Goal: Information Seeking & Learning: Find specific fact

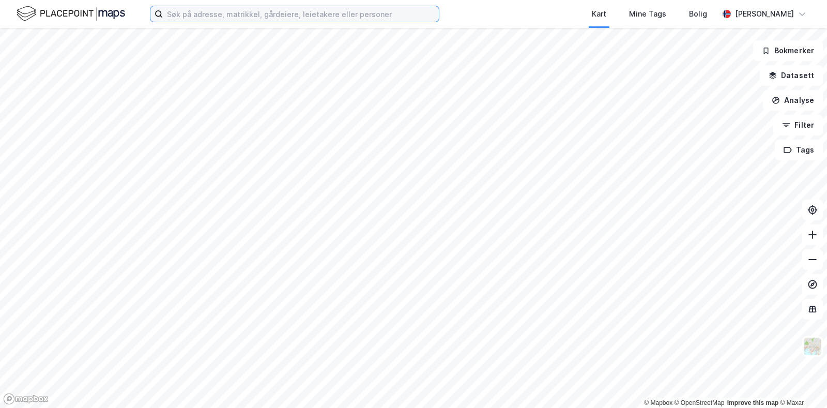
click at [176, 12] on input at bounding box center [301, 14] width 276 height 16
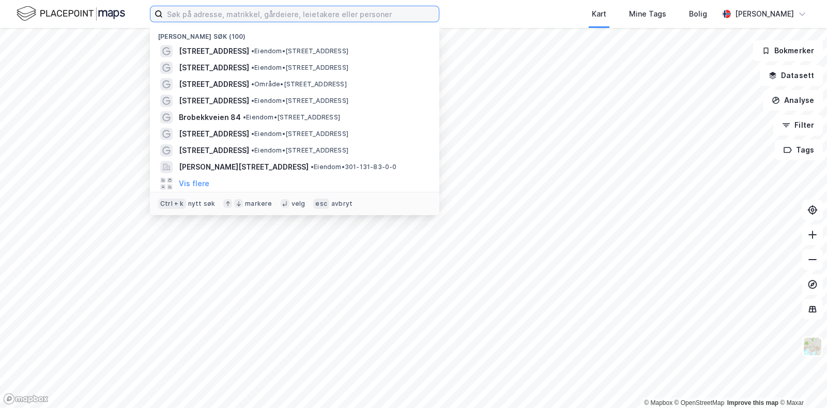
paste input "[PERSON_NAME] gate"
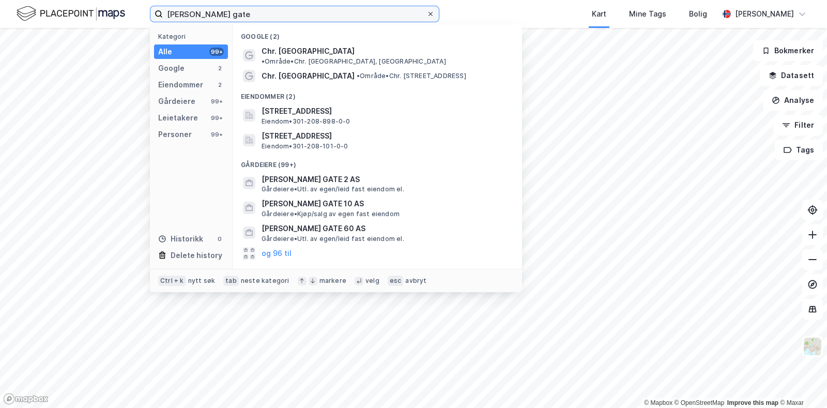
type input "[PERSON_NAME] gate"
click at [431, 11] on icon at bounding box center [431, 14] width 6 height 6
click at [427, 11] on input "[PERSON_NAME] gate" at bounding box center [295, 14] width 264 height 16
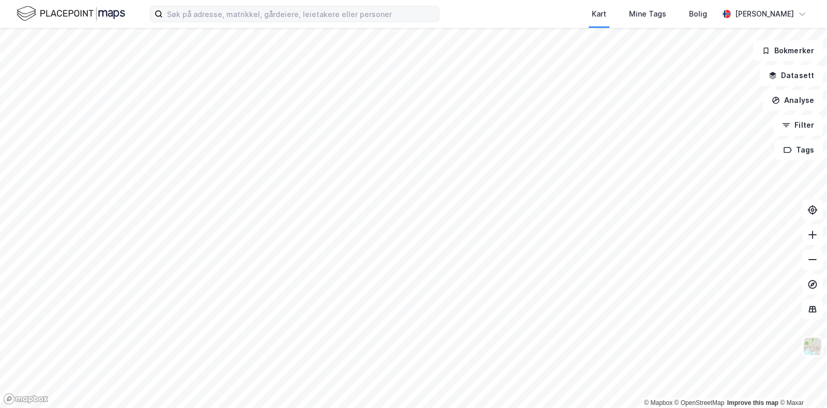
click at [468, 13] on div "Kart Mine Tags Bolig [PERSON_NAME]" at bounding box center [413, 14] width 827 height 28
click at [198, 17] on input at bounding box center [301, 14] width 276 height 16
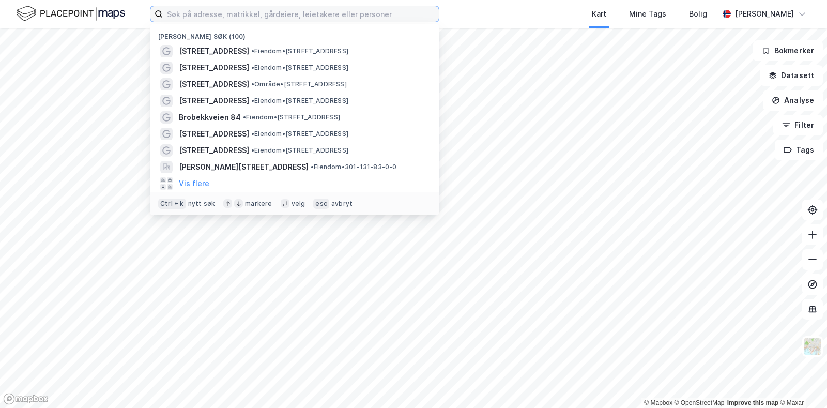
paste input "[PERSON_NAME] gate"
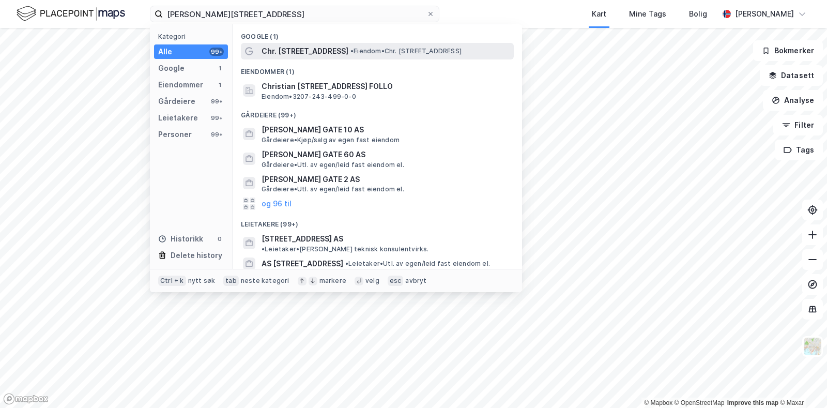
click at [320, 48] on span "Chr. [STREET_ADDRESS]" at bounding box center [305, 51] width 87 height 12
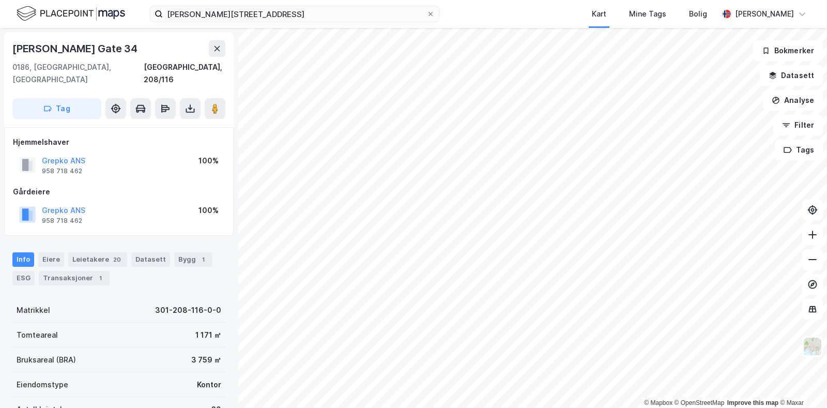
click at [36, 252] on div "Info [PERSON_NAME] 20 Datasett Bygg 1 ESG Transaksjoner 1" at bounding box center [118, 268] width 213 height 33
click at [49, 252] on div "Eiere" at bounding box center [51, 259] width 26 height 14
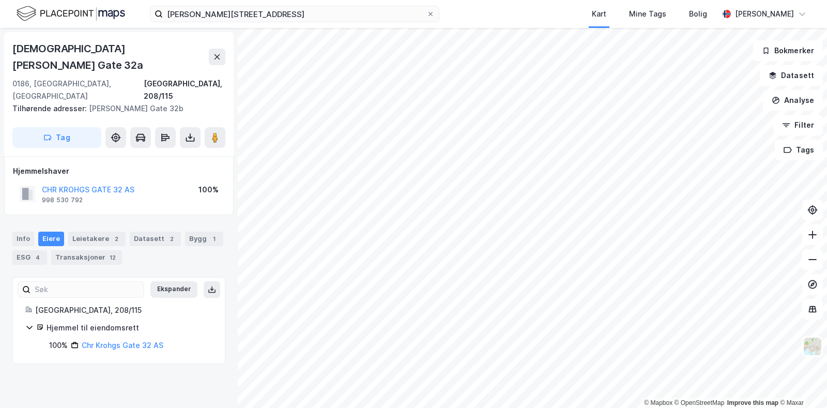
click at [26, 323] on icon at bounding box center [29, 327] width 8 height 8
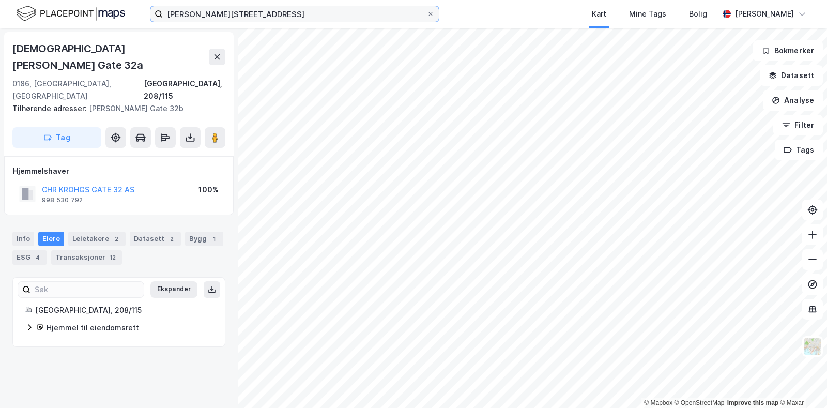
click at [302, 9] on input "[PERSON_NAME][STREET_ADDRESS]" at bounding box center [295, 14] width 264 height 16
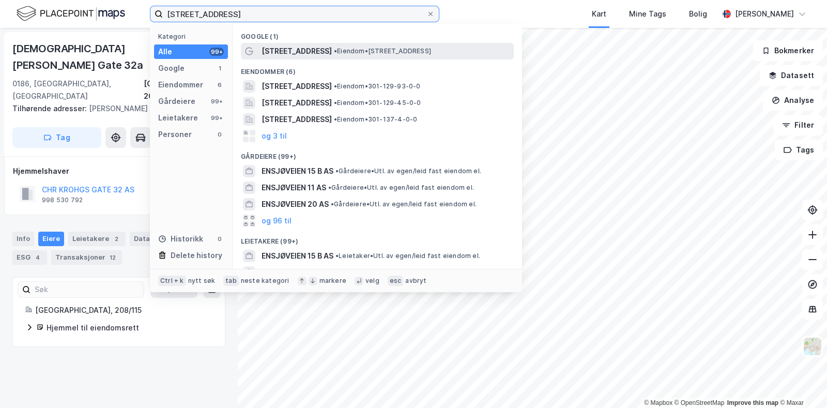
type input "[STREET_ADDRESS]"
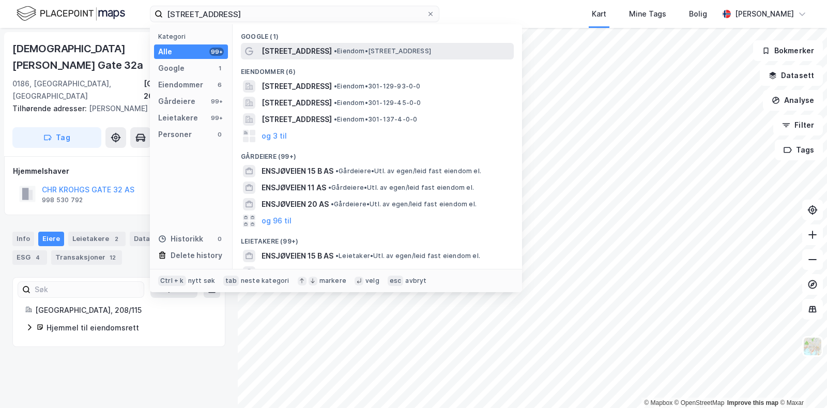
click at [363, 49] on span "• Eiendom • [STREET_ADDRESS]" at bounding box center [382, 51] width 97 height 8
